Goal: Book appointment/travel/reservation

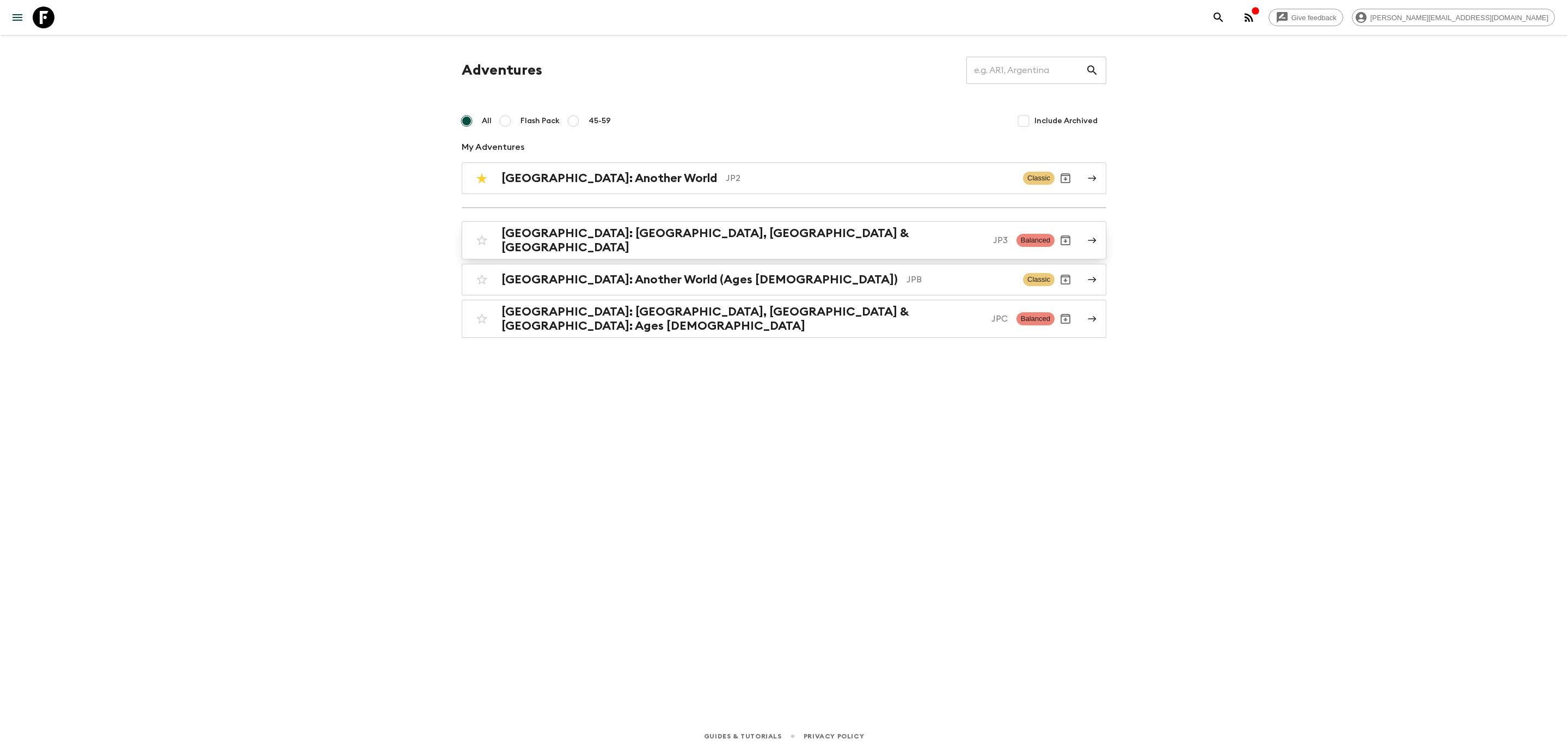
click at [571, 249] on link "[GEOGRAPHIC_DATA]: [GEOGRAPHIC_DATA], Kanazawa & [GEOGRAPHIC_DATA] JP3 Balanced" at bounding box center [784, 241] width 645 height 38
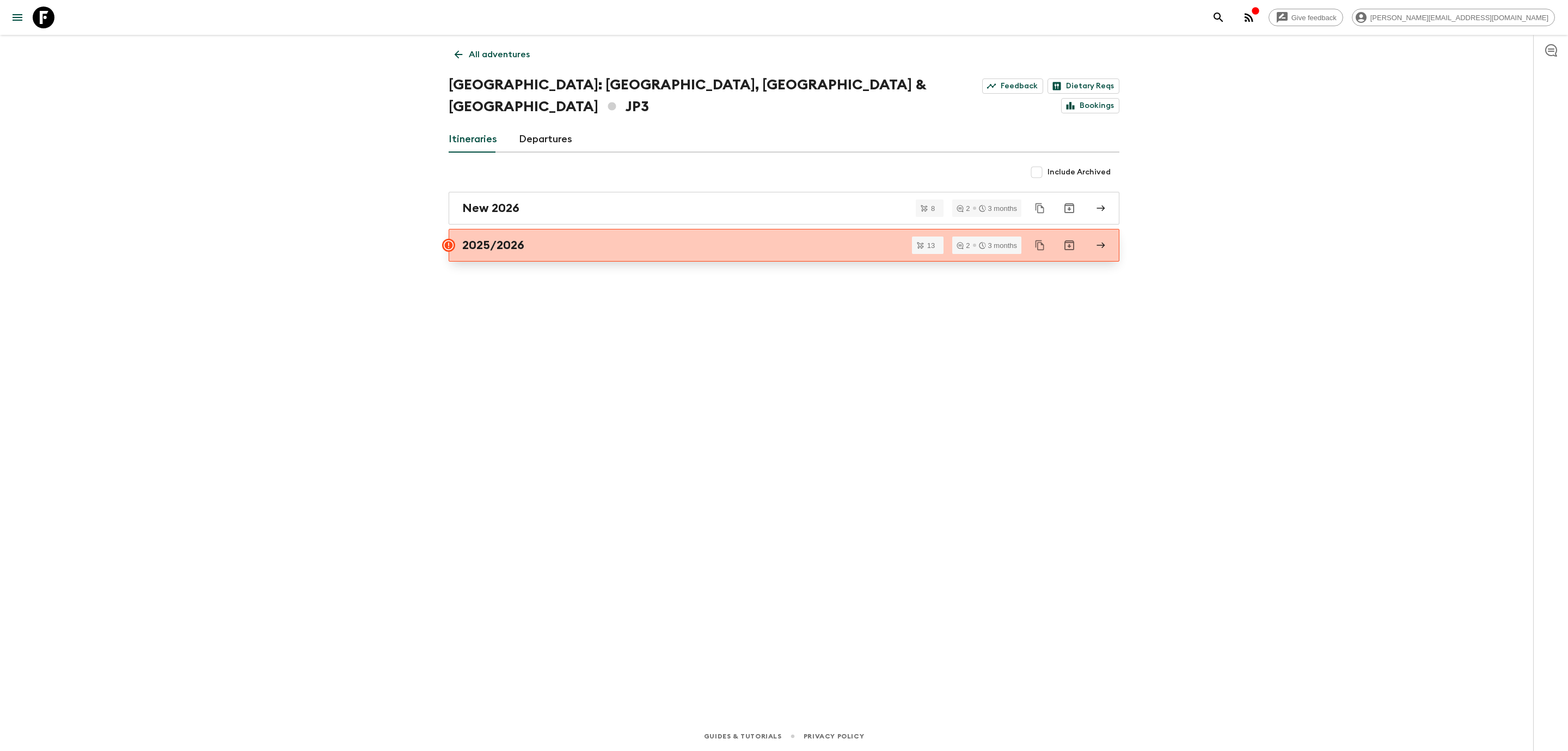
drag, startPoint x: 564, startPoint y: 243, endPoint x: 549, endPoint y: 234, distance: 17.5
click at [563, 243] on div "All adventures [GEOGRAPHIC_DATA]: [GEOGRAPHIC_DATA], Kanazawa & [GEOGRAPHIC_DAT…" at bounding box center [784, 363] width 697 height 656
click at [549, 234] on link "2025/2026" at bounding box center [784, 245] width 671 height 32
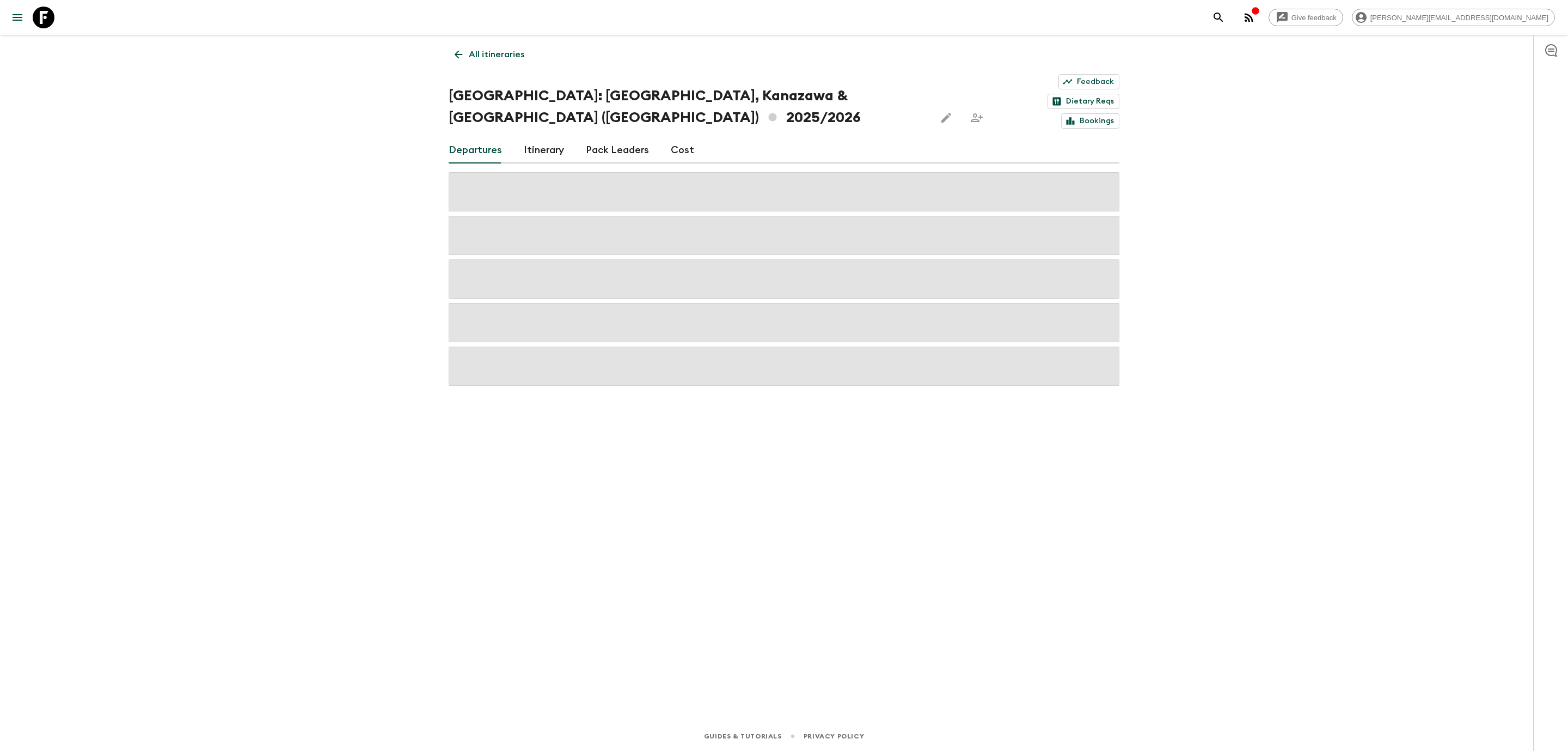
click at [673, 137] on link "Cost" at bounding box center [682, 150] width 23 height 26
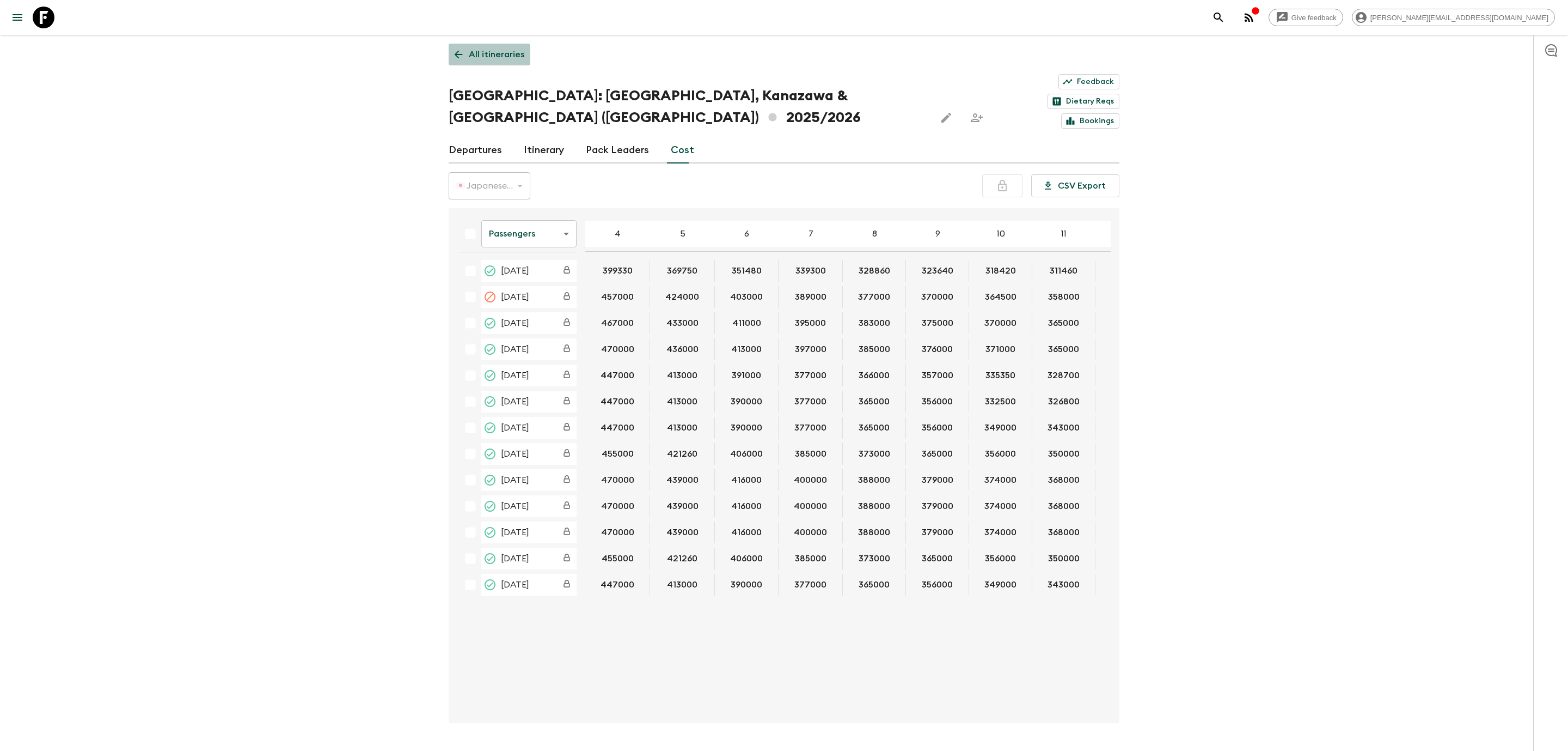
click at [459, 59] on icon at bounding box center [459, 54] width 12 height 12
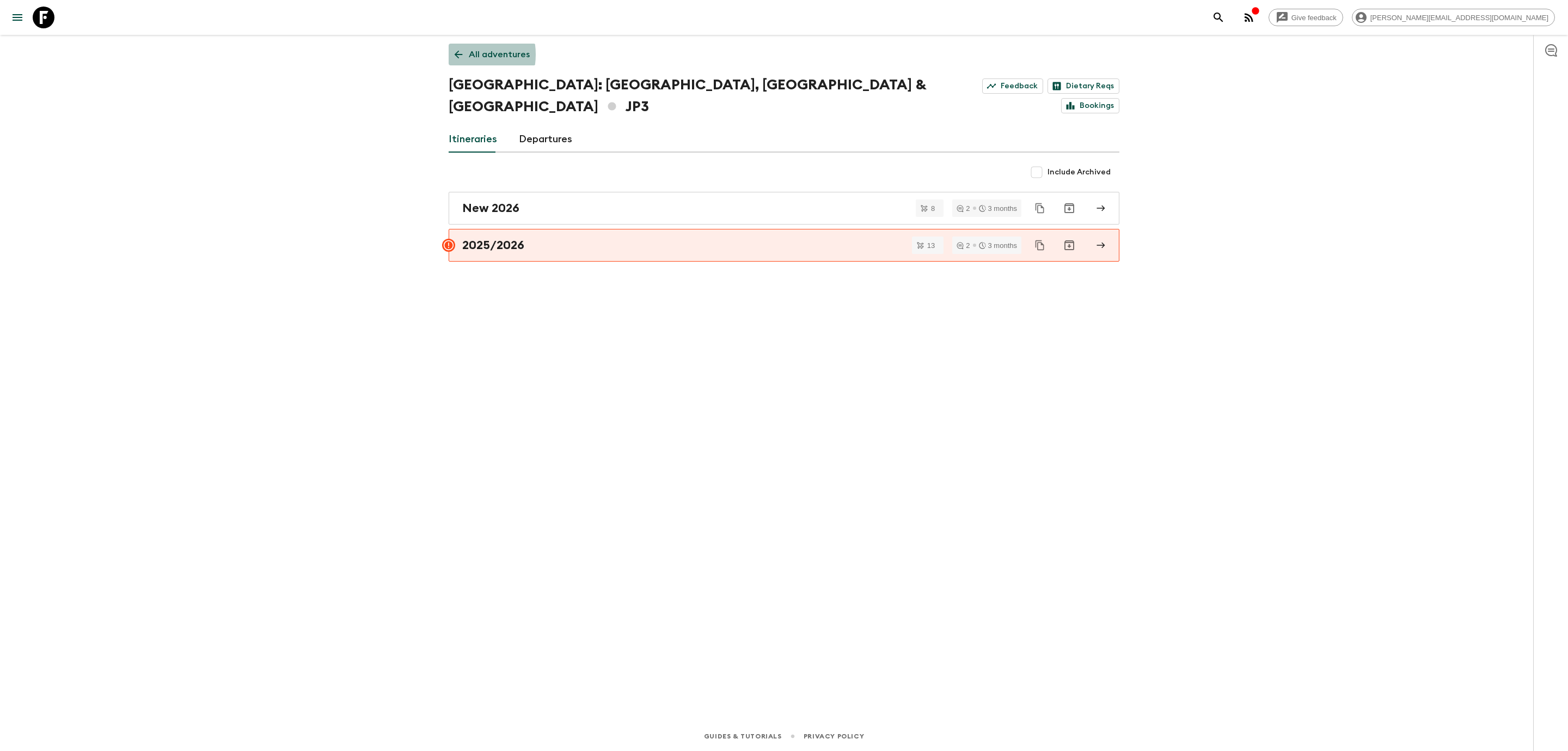
click at [458, 54] on icon at bounding box center [459, 55] width 8 height 8
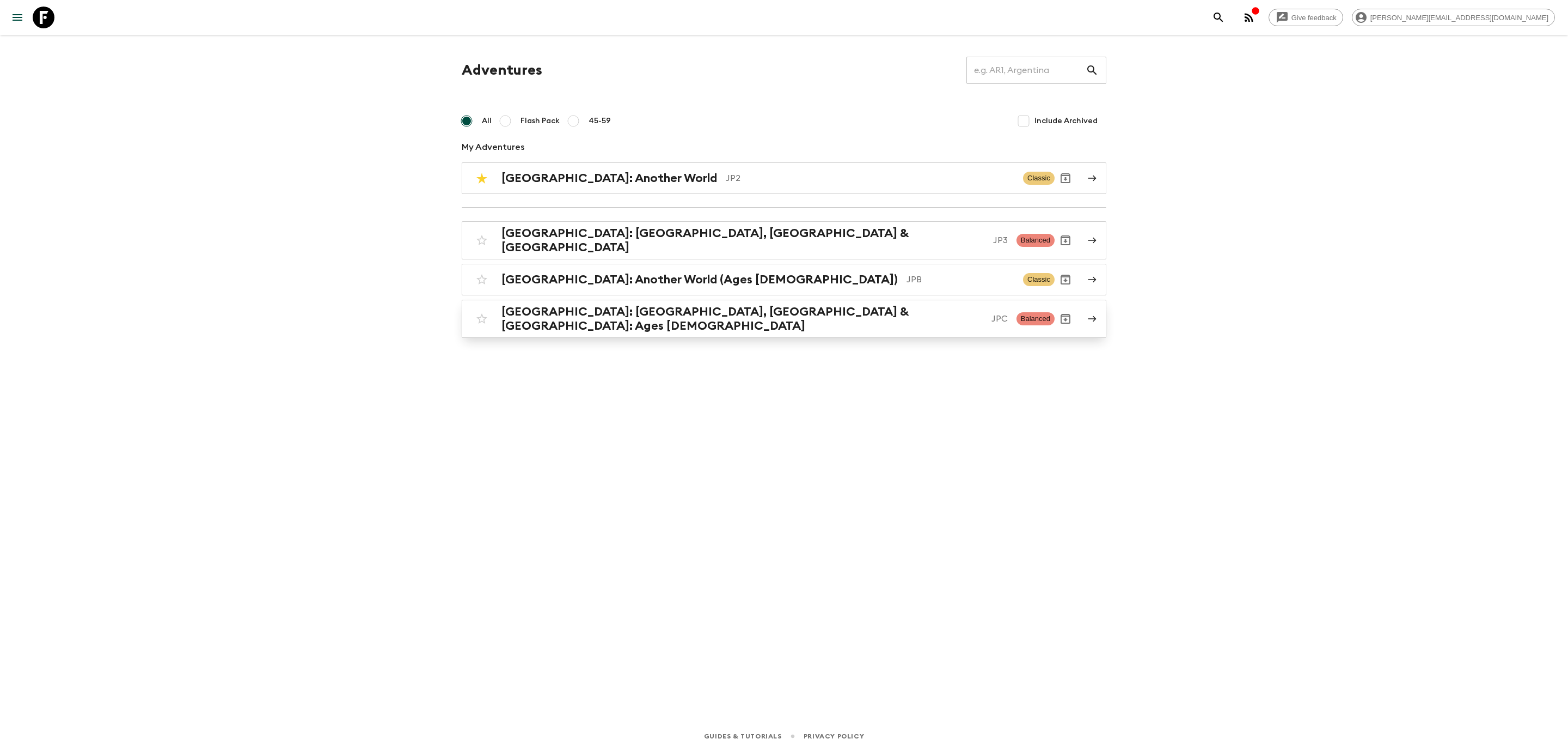
click at [622, 312] on h2 "[GEOGRAPHIC_DATA]: [GEOGRAPHIC_DATA], [GEOGRAPHIC_DATA] & [GEOGRAPHIC_DATA]: Ag…" at bounding box center [742, 319] width 481 height 28
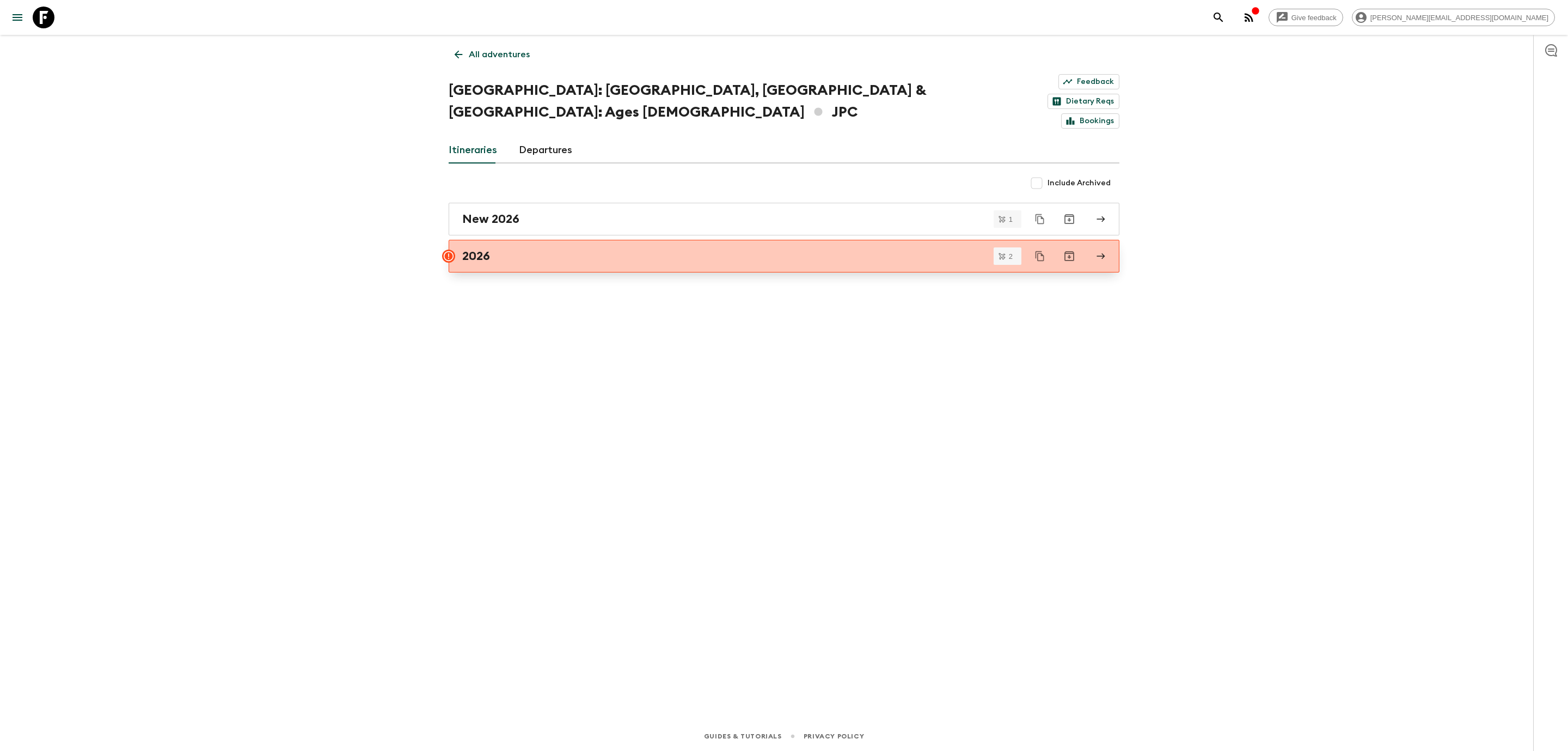
click at [543, 249] on div "2026" at bounding box center [774, 256] width 623 height 14
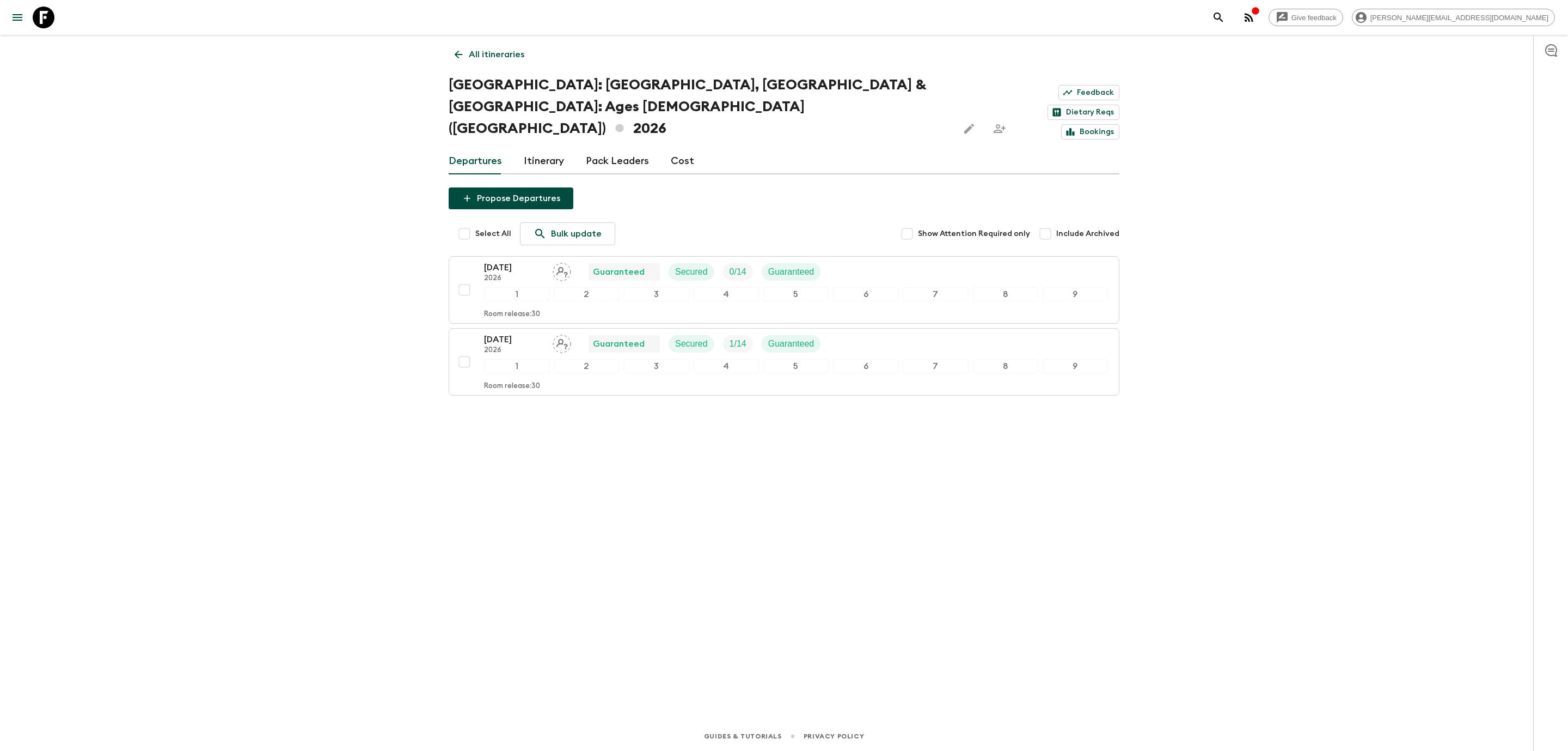
click at [673, 148] on link "Cost" at bounding box center [682, 161] width 23 height 26
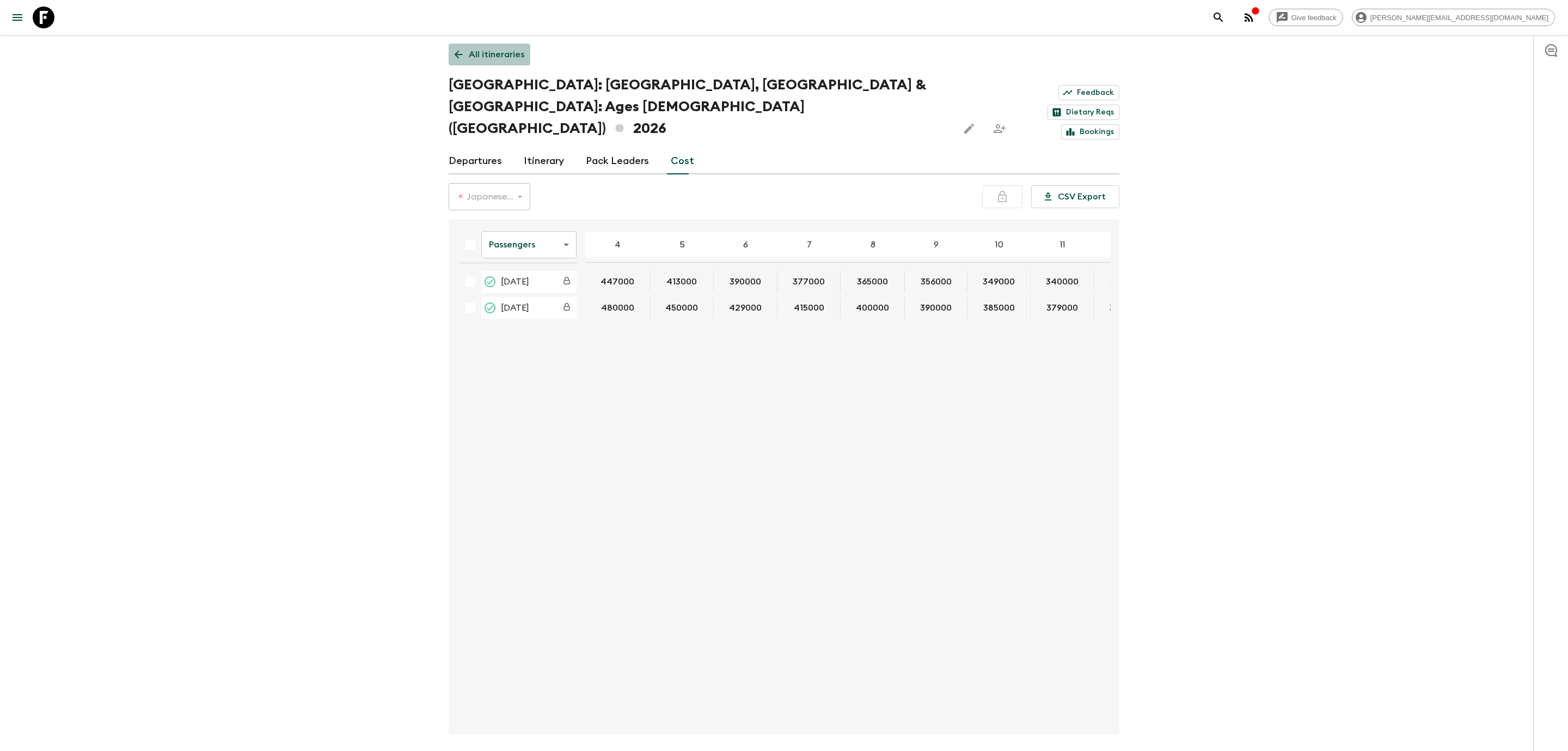
click at [458, 64] on link "All itineraries" at bounding box center [489, 54] width 82 height 22
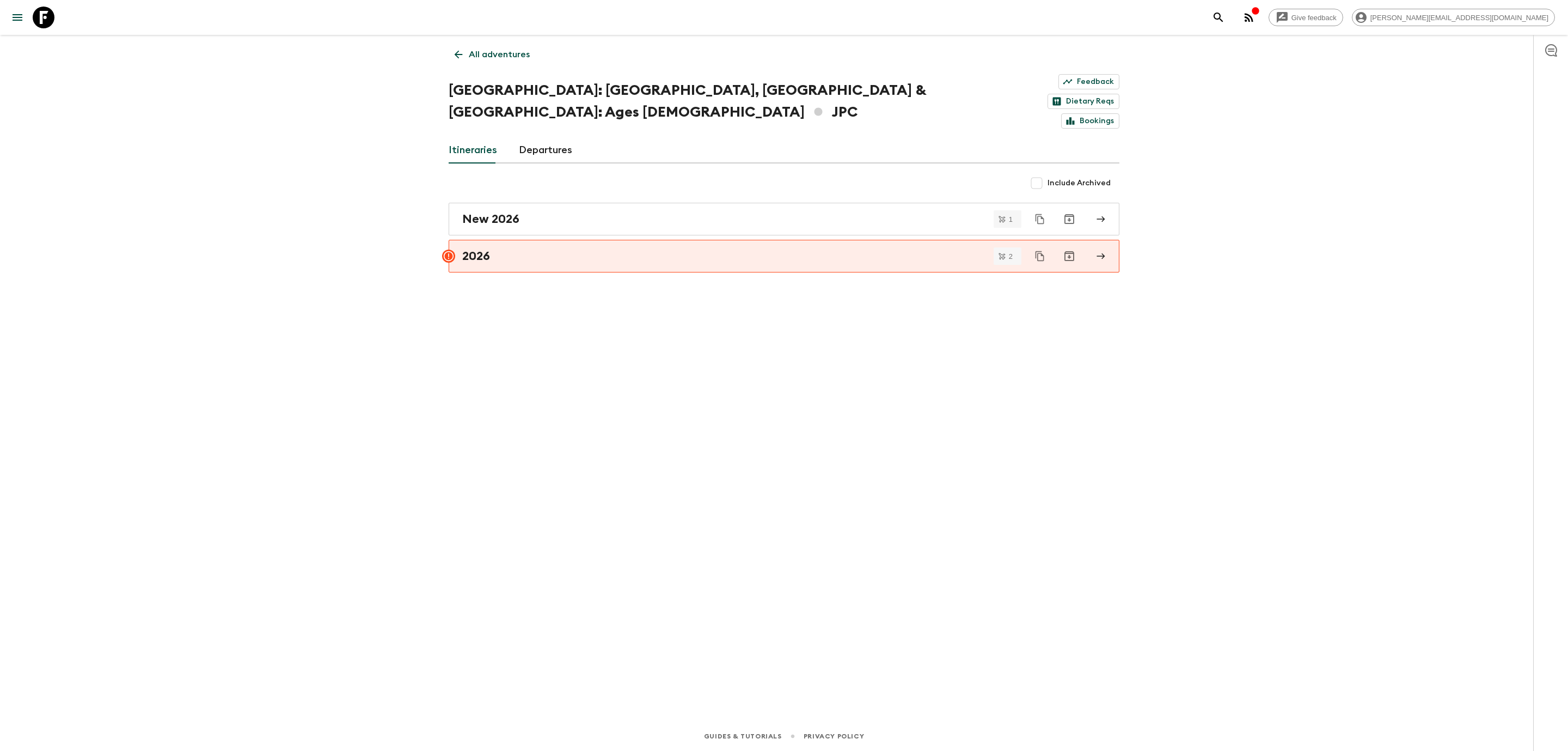
click at [458, 64] on link "All adventures" at bounding box center [492, 54] width 87 height 22
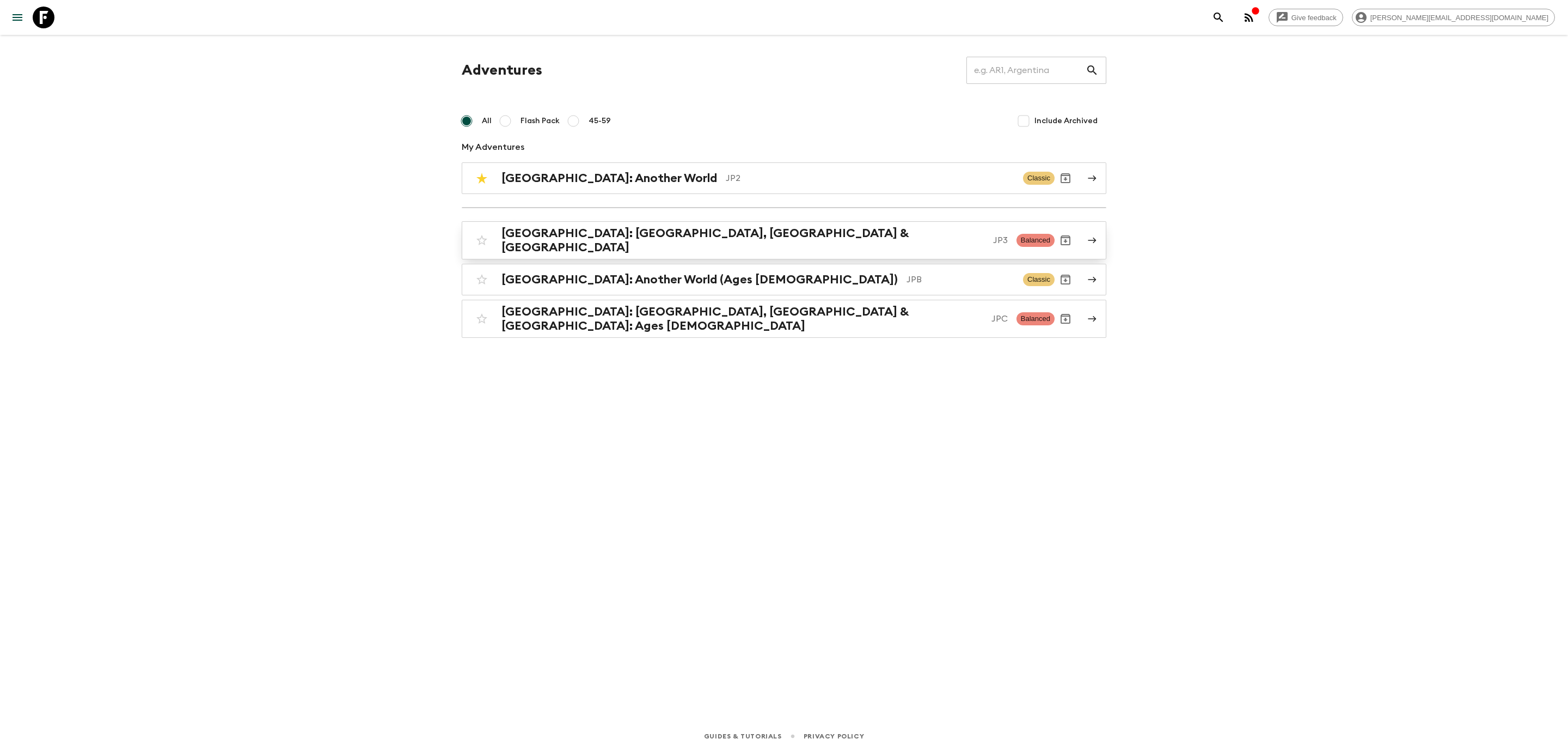
click at [604, 237] on h2 "[GEOGRAPHIC_DATA]: [GEOGRAPHIC_DATA], [GEOGRAPHIC_DATA] & [GEOGRAPHIC_DATA]" at bounding box center [743, 241] width 483 height 28
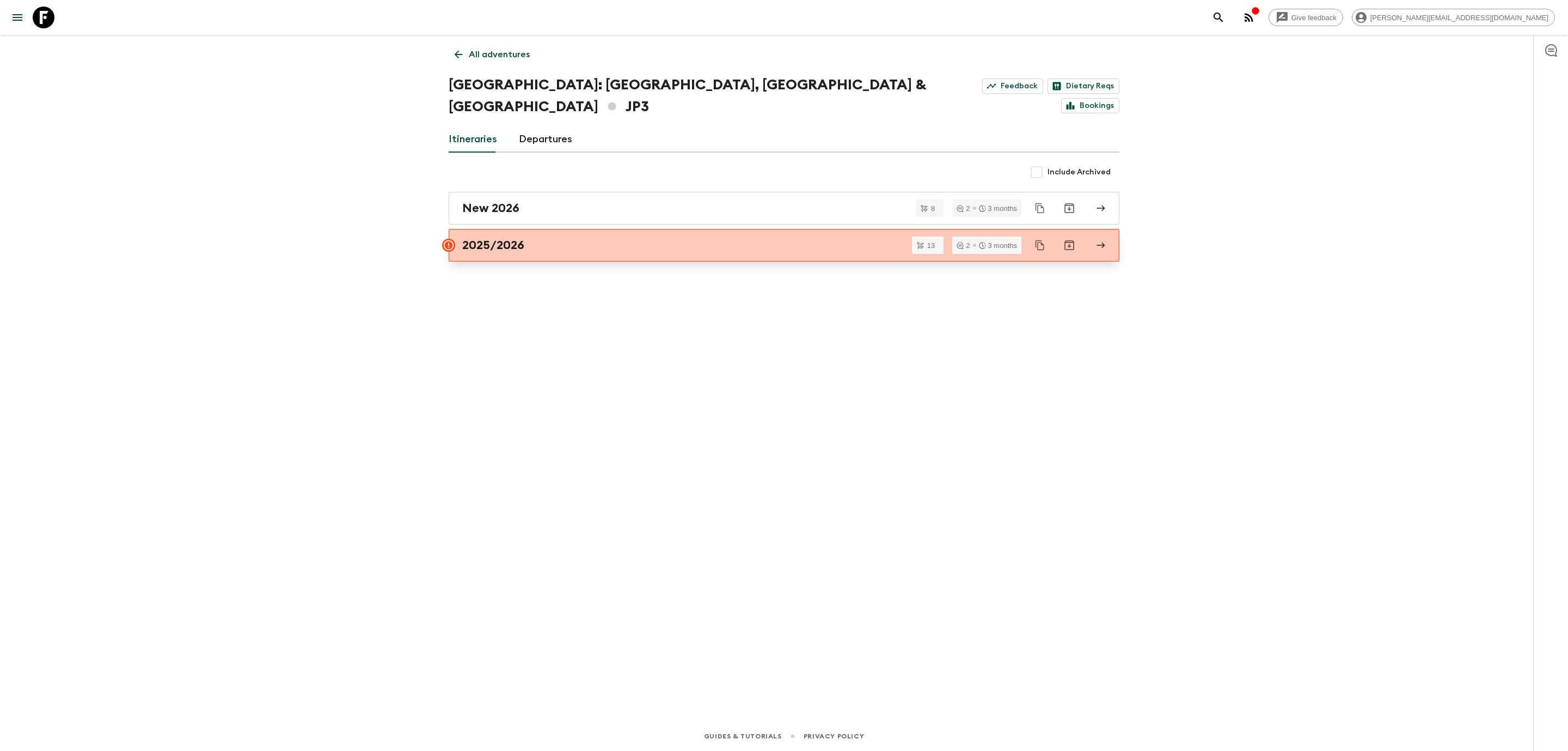
click at [524, 238] on h2 "2025/2026" at bounding box center [494, 245] width 62 height 14
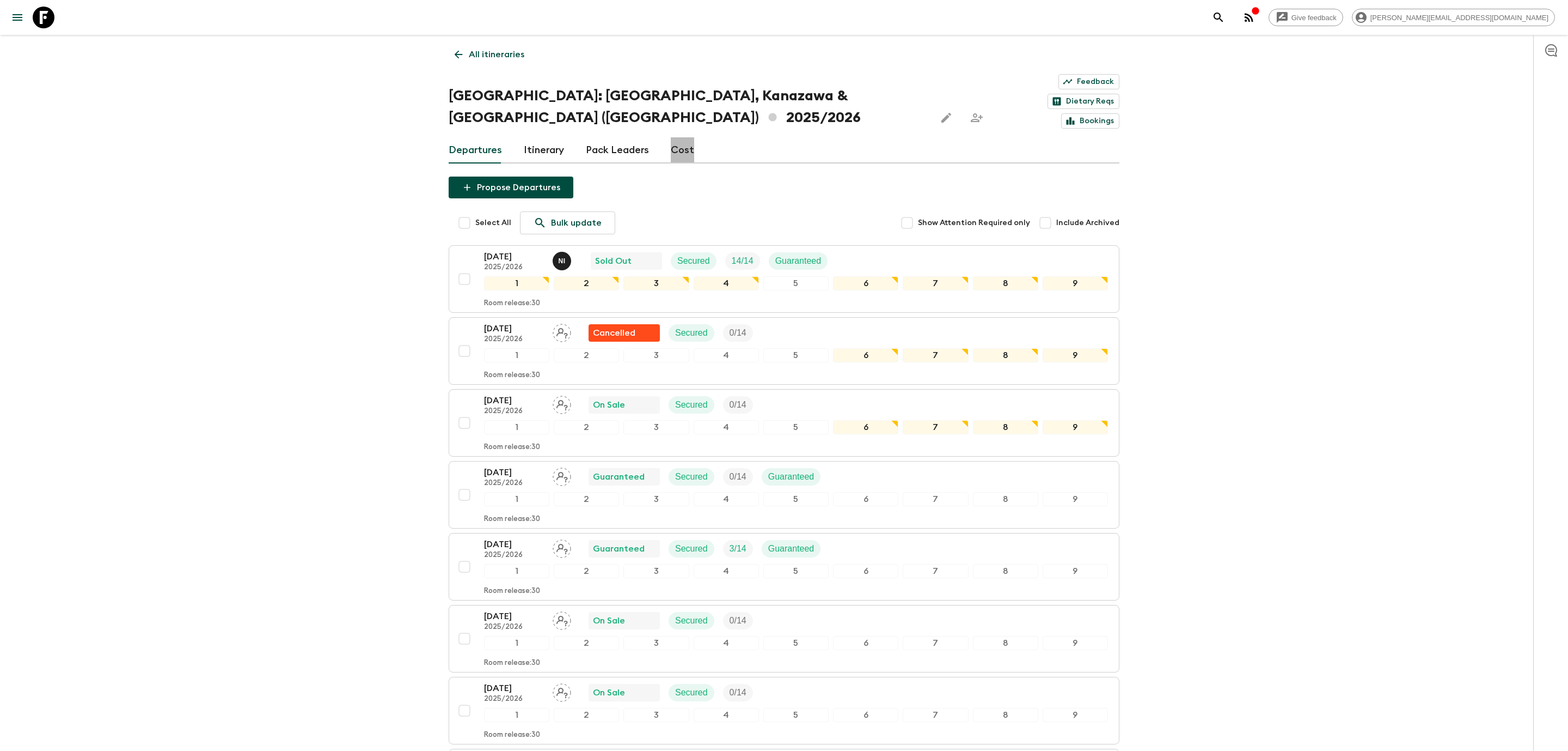
click at [680, 137] on link "Cost" at bounding box center [682, 150] width 23 height 26
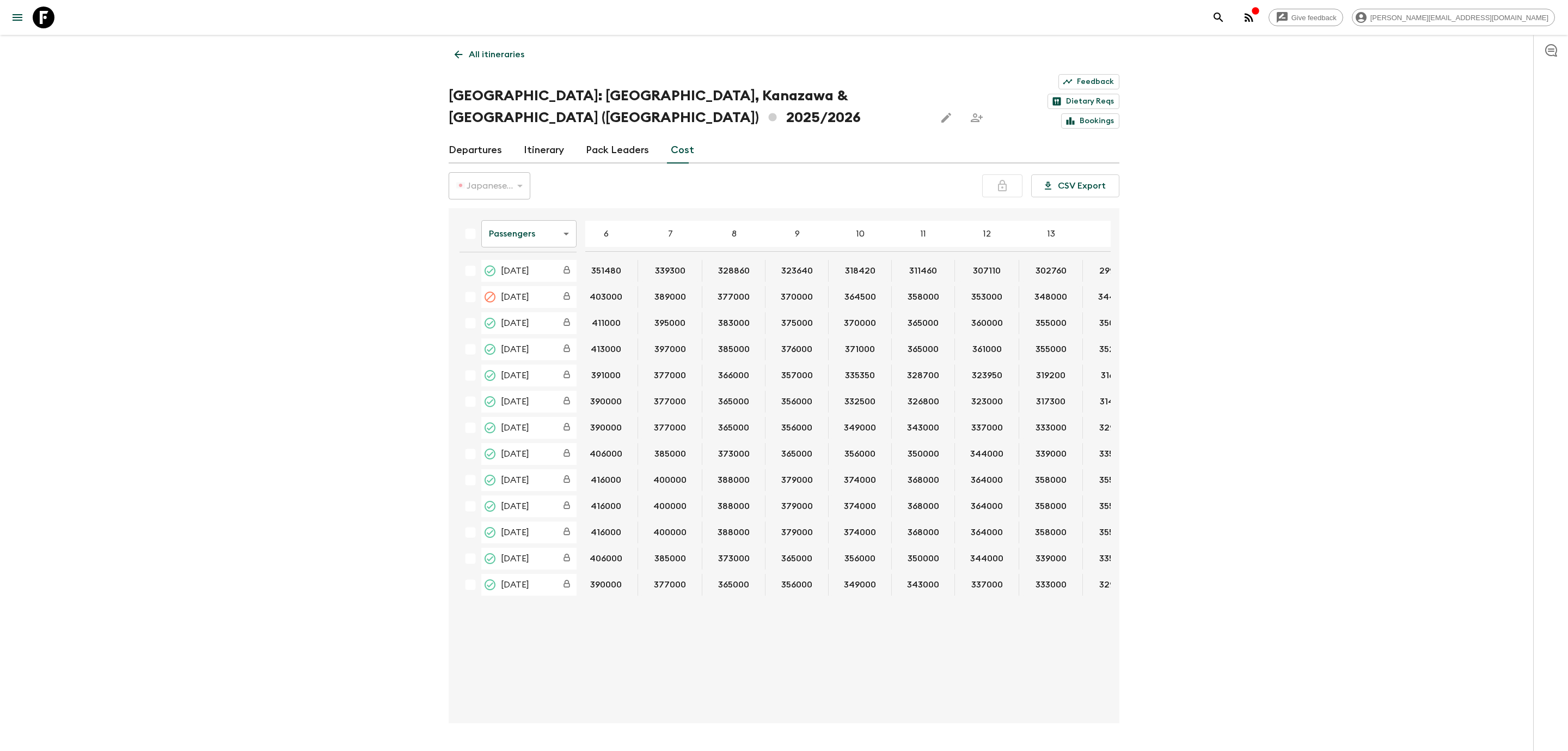
scroll to position [0, 333]
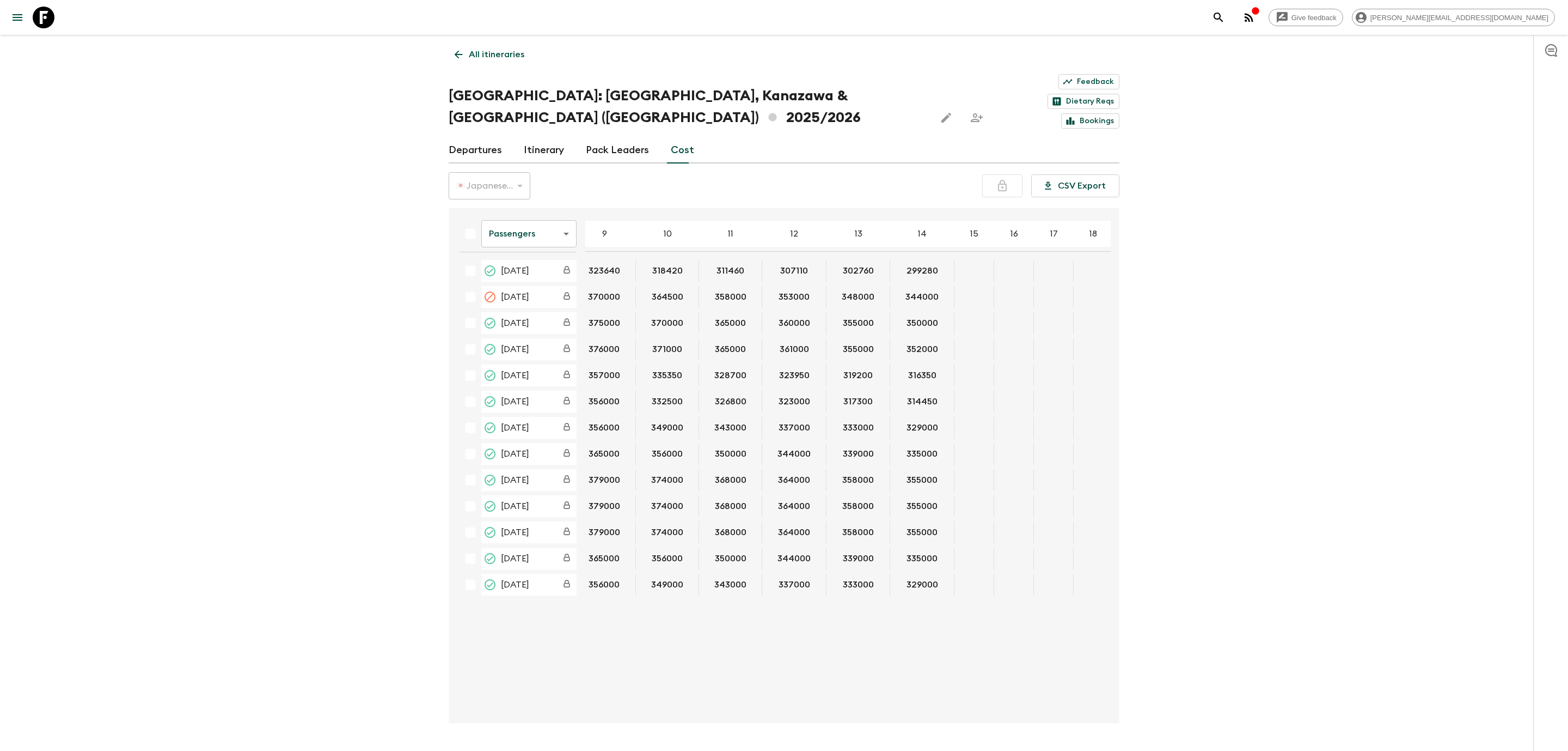
click at [729, 677] on div "Passengers passengersCost ​ 4 5 6 7 8 9 10 11 12 13 14 15 16 17 18 [DATE] 39933…" at bounding box center [781, 465] width 660 height 497
click at [722, 677] on div "Passengers passengersCost ​ 4 5 6 7 8 9 10 11 12 13 14 15 16 17 18 [DATE] 39933…" at bounding box center [781, 465] width 660 height 497
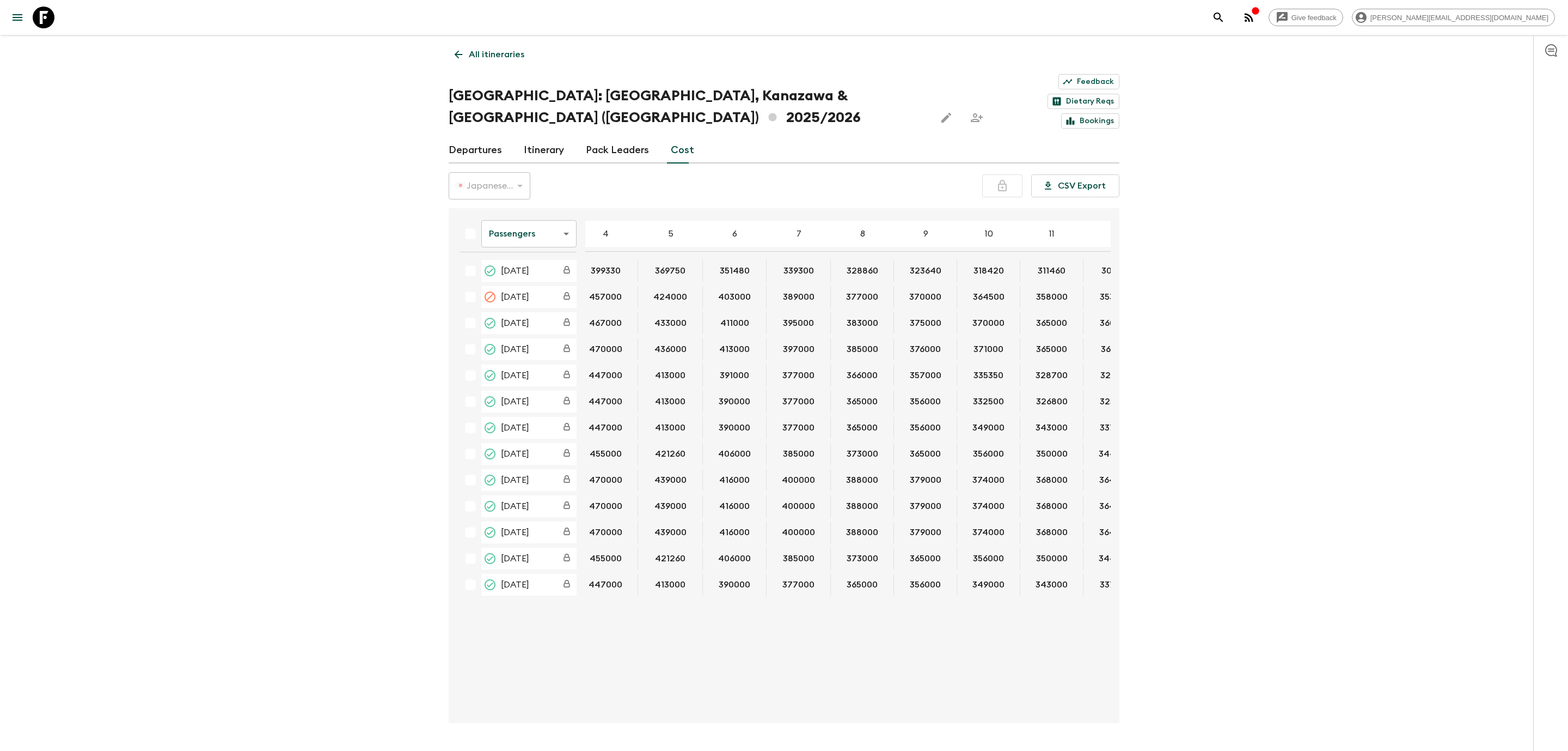
scroll to position [0, 0]
